Goal: Task Accomplishment & Management: Complete application form

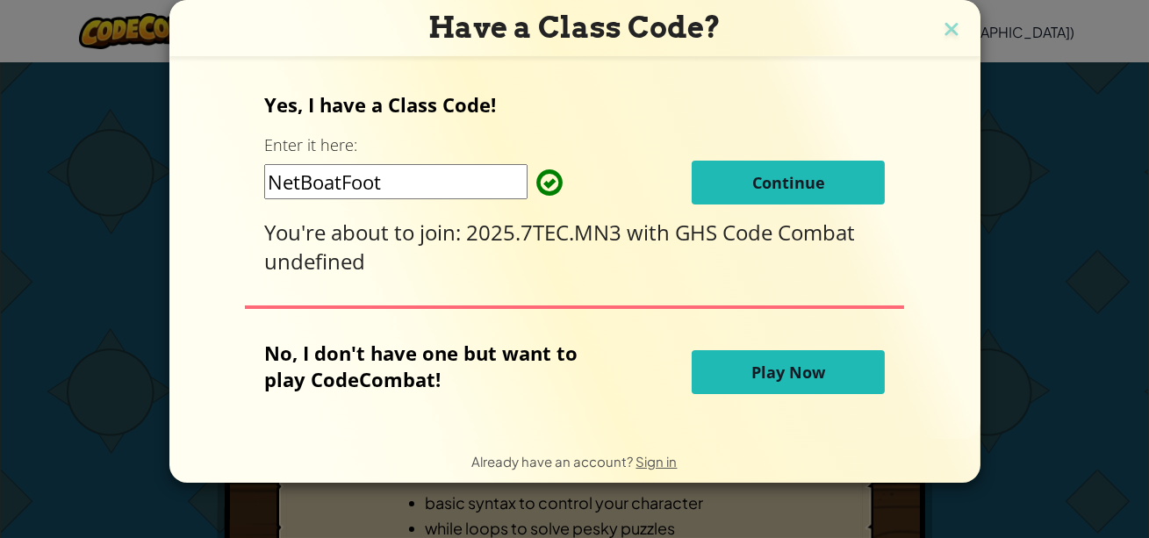
click at [770, 172] on span "Continue" at bounding box center [789, 182] width 73 height 21
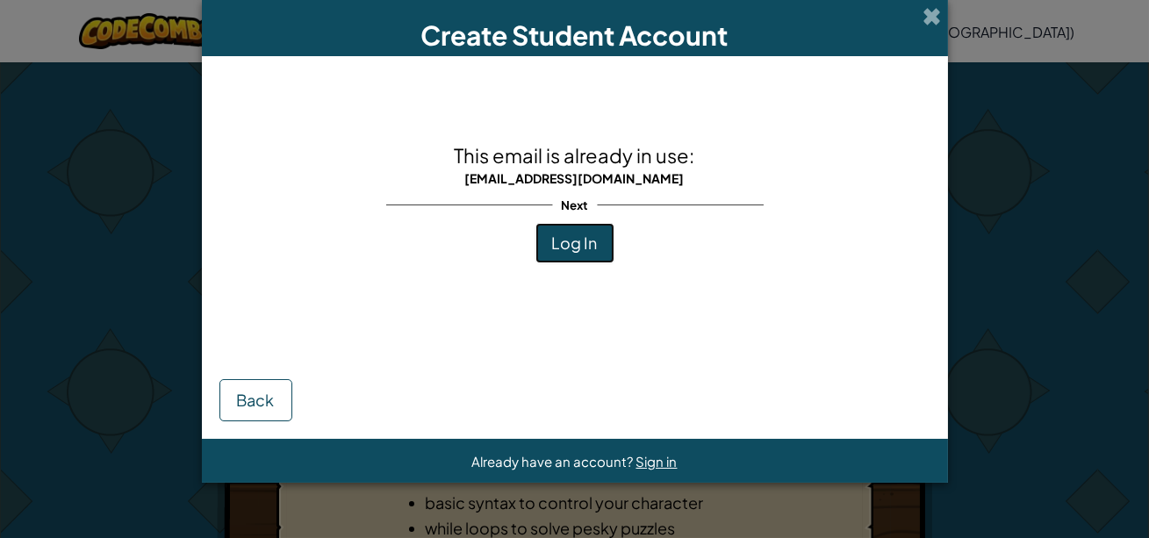
click at [586, 248] on span "Log In" at bounding box center [575, 243] width 46 height 20
